Goal: Task Accomplishment & Management: Complete application form

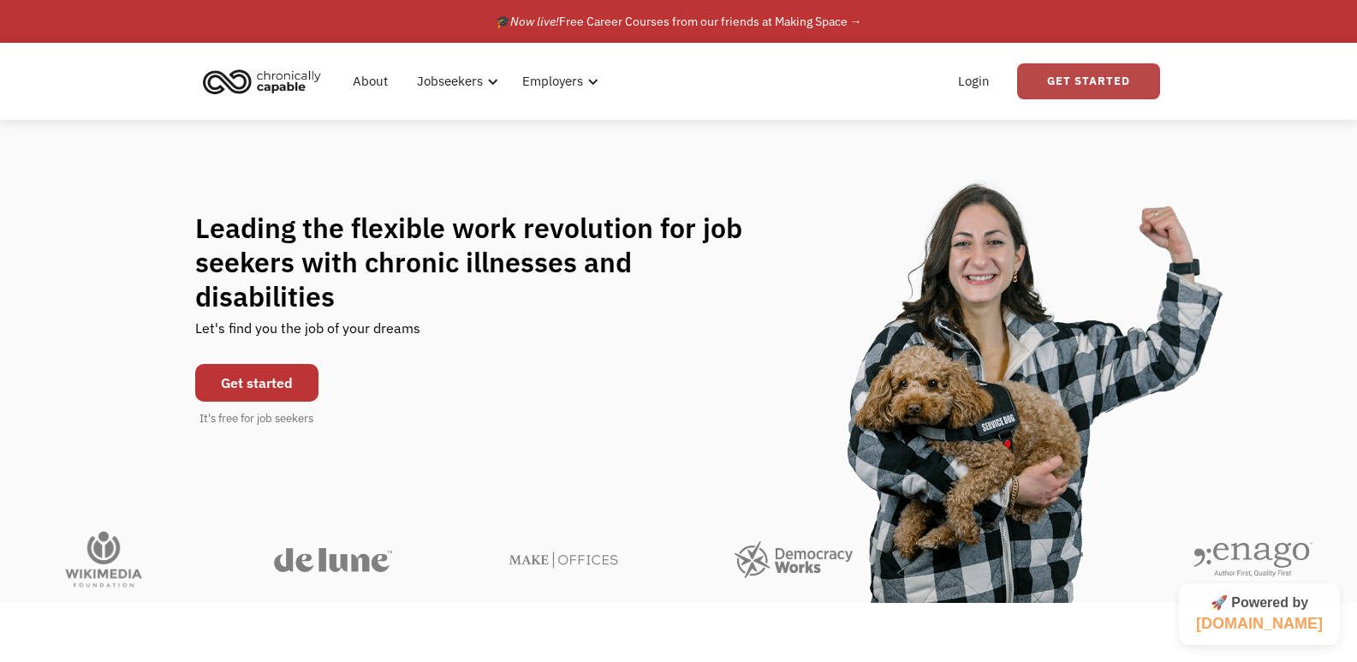
click at [1058, 77] on link "Get Started" at bounding box center [1088, 81] width 143 height 36
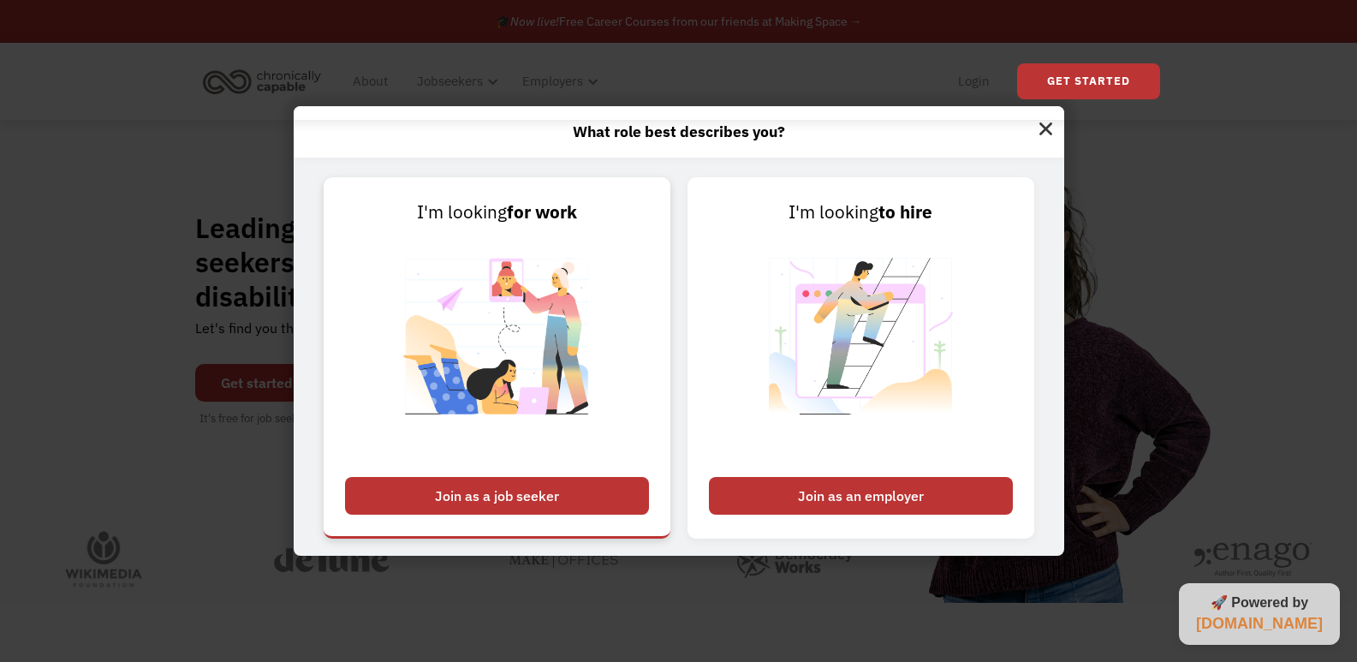
click at [515, 497] on div "Join as a job seeker" at bounding box center [497, 496] width 304 height 38
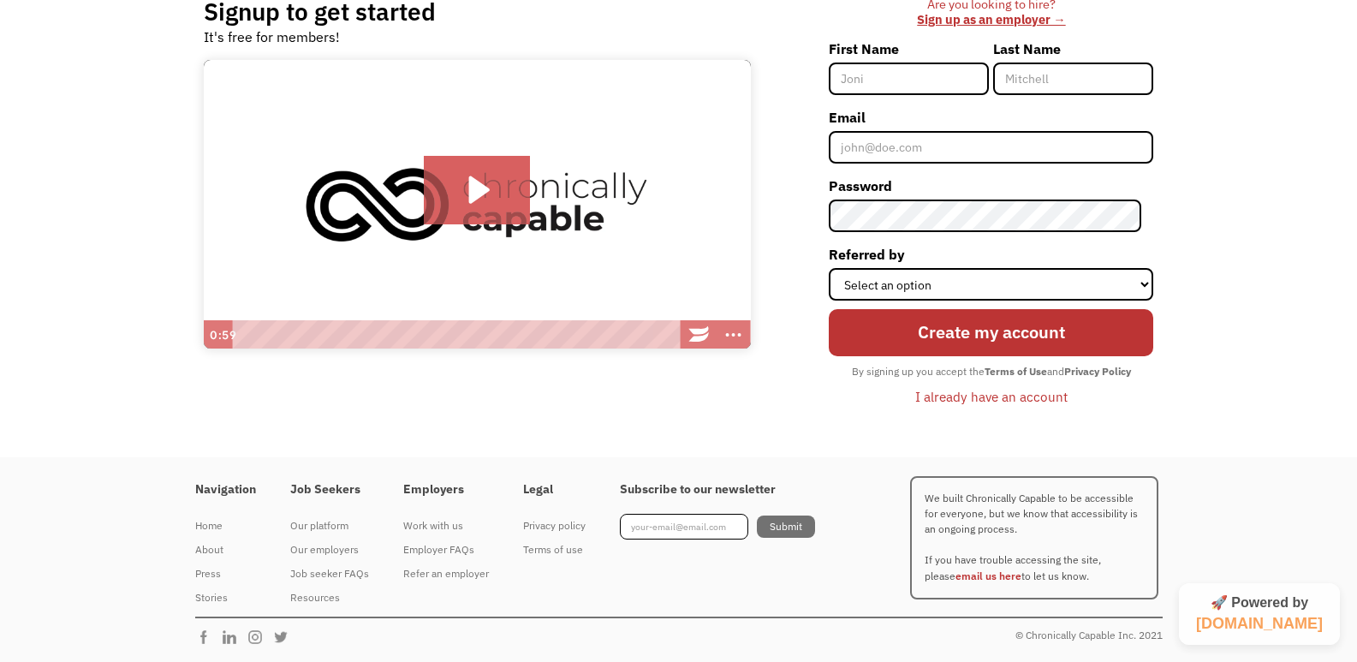
scroll to position [71, 0]
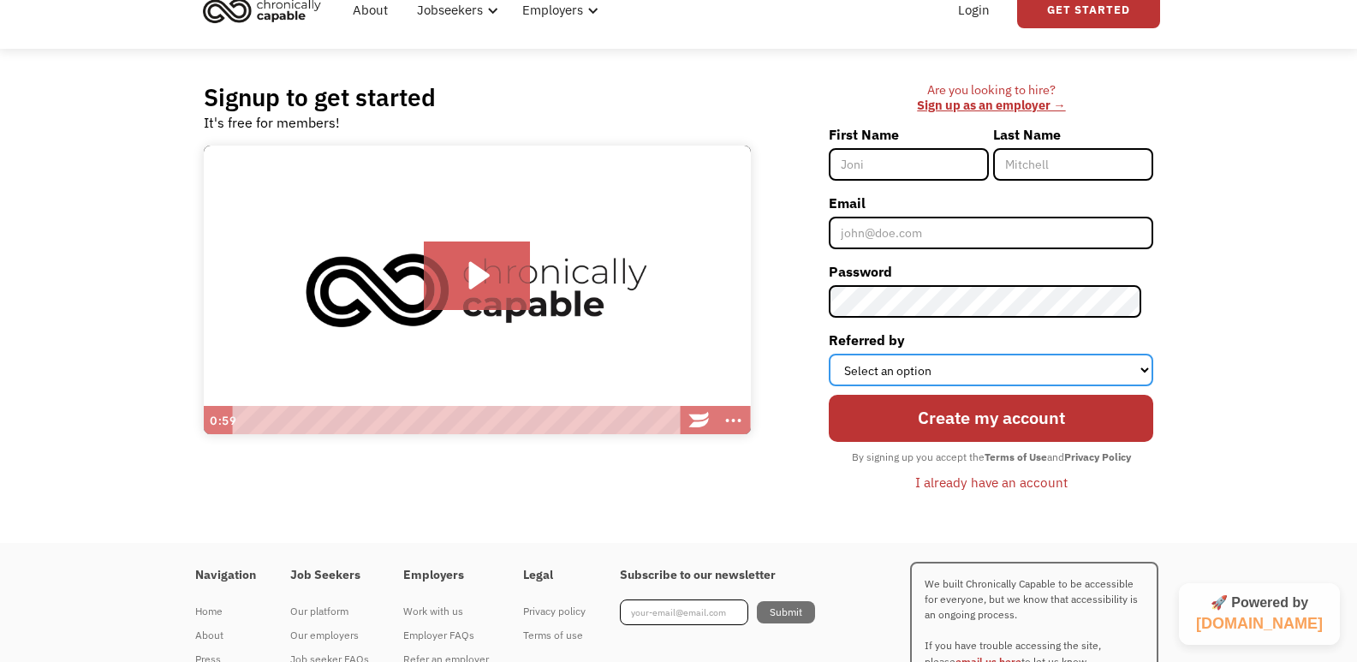
click at [873, 372] on select "Select an option Instagram Facebook Twitter Search Engine News Article Word of …" at bounding box center [991, 370] width 325 height 33
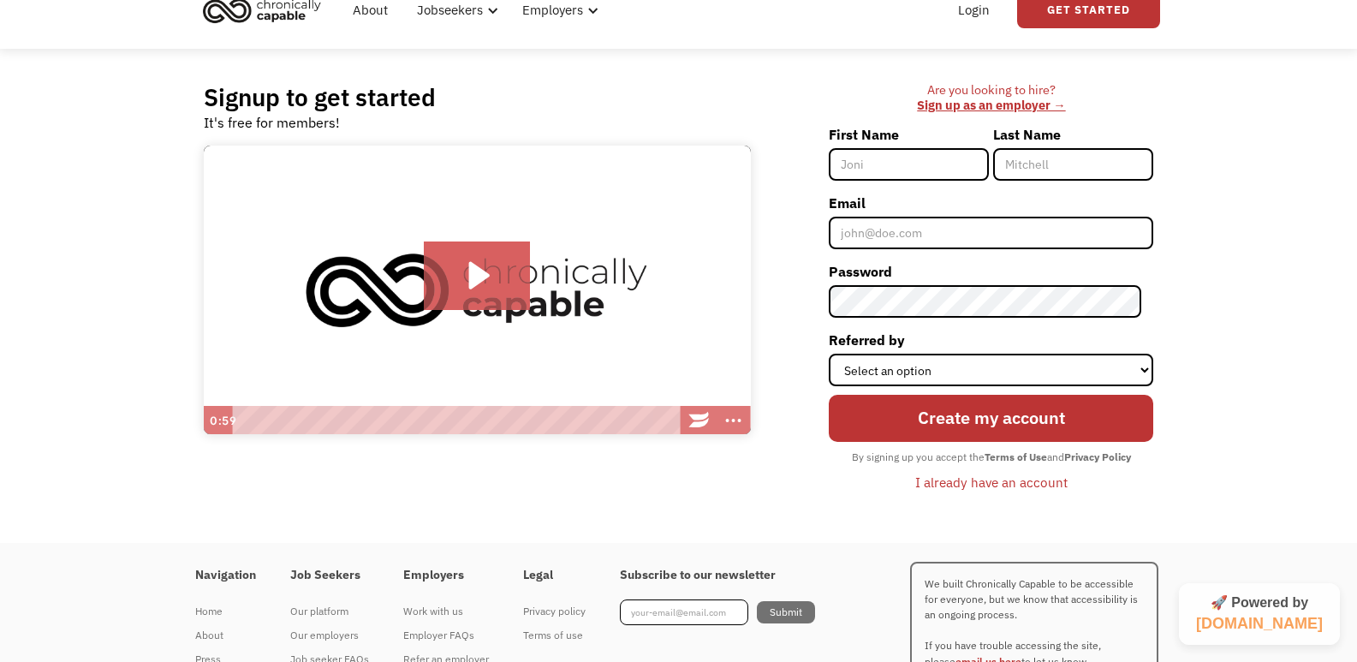
click at [787, 285] on div "Are you looking to hire? ‍ Sign up as an employer → First Name Last Name Email …" at bounding box center [961, 296] width 386 height 428
